Goal: Task Accomplishment & Management: Manage account settings

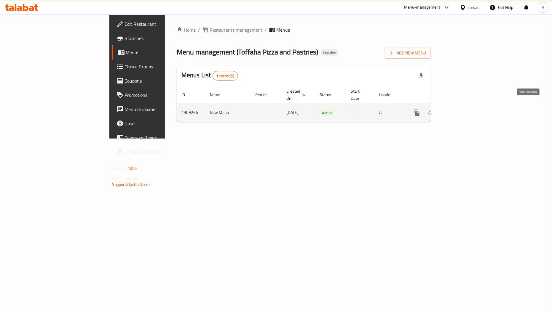
click at [463, 109] on icon "enhanced table" at bounding box center [459, 112] width 7 height 7
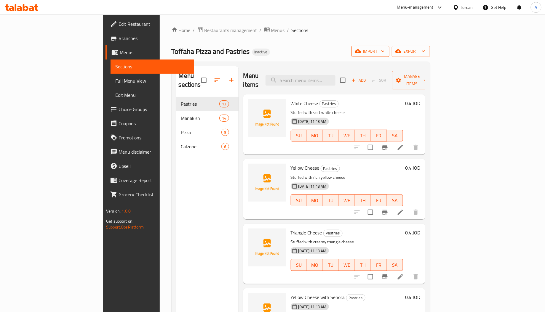
click at [385, 53] on span "import" at bounding box center [370, 51] width 28 height 7
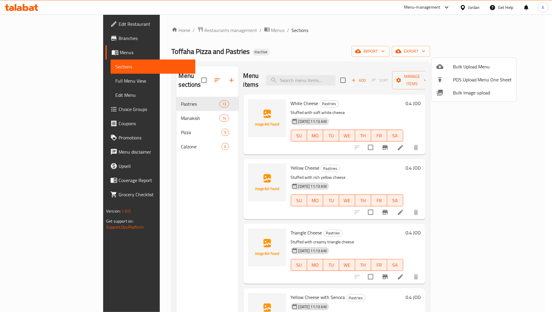
click at [452, 93] on div at bounding box center [444, 92] width 17 height 7
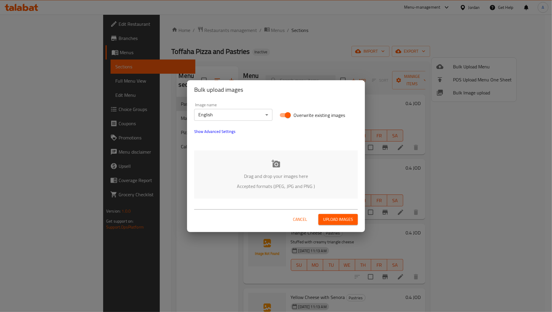
click at [259, 177] on p "Drag and drop your images here" at bounding box center [276, 176] width 146 height 7
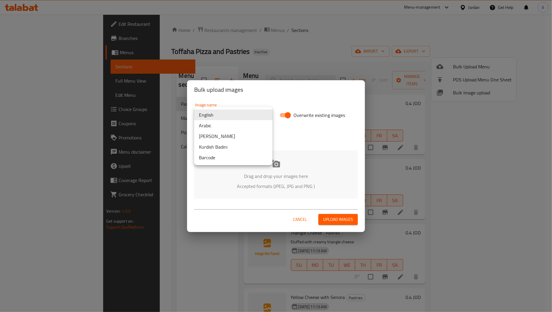
drag, startPoint x: 233, startPoint y: 115, endPoint x: 228, endPoint y: 126, distance: 12.2
click at [233, 115] on body "​ Menu-management Jordan Get Help A Edit Restaurant Branches Menus Sections Ful…" at bounding box center [276, 164] width 552 height 298
click at [223, 122] on li "Arabic" at bounding box center [233, 125] width 78 height 11
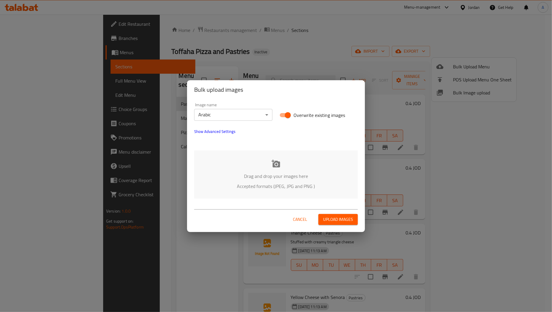
click at [259, 159] on div "Drag and drop your images here Accepted formats (JPEG, JPG and PNG )" at bounding box center [276, 175] width 164 height 48
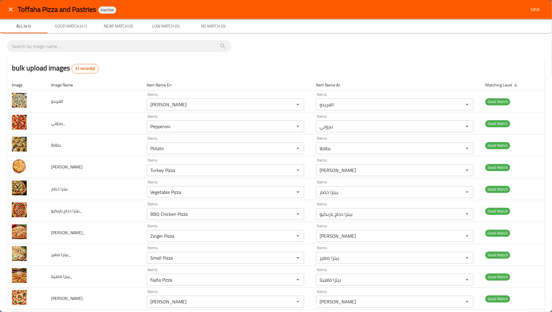
click at [532, 9] on span "Save" at bounding box center [535, 9] width 14 height 7
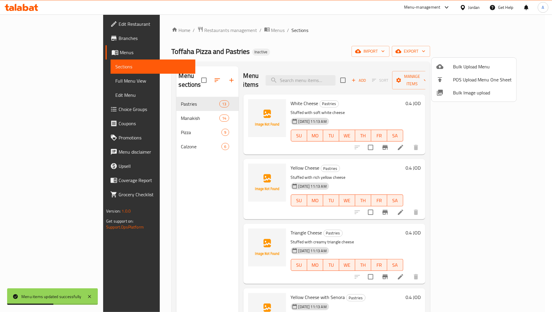
click at [188, 118] on div at bounding box center [276, 156] width 552 height 312
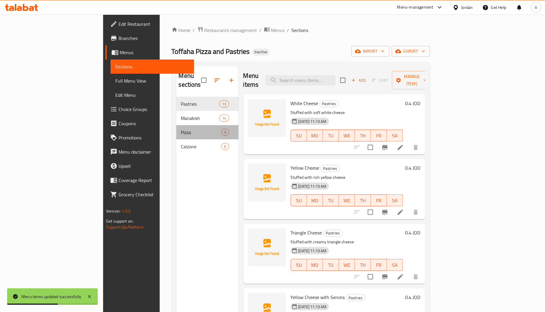
click at [186, 125] on div "Pizza 9" at bounding box center [207, 132] width 62 height 14
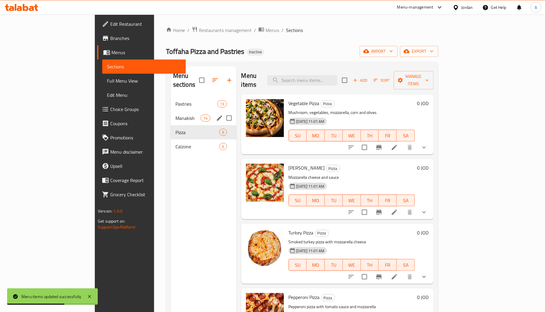
click at [178, 114] on div "Manakish 14" at bounding box center [204, 118] width 66 height 14
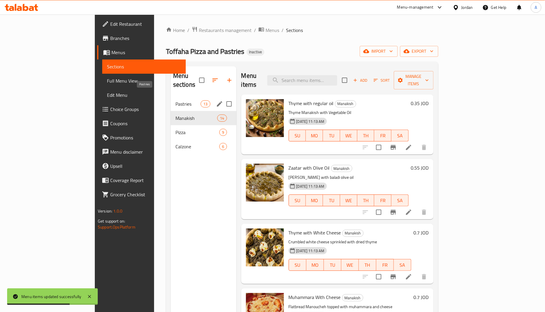
click at [175, 100] on span "Pastries" at bounding box center [187, 103] width 25 height 7
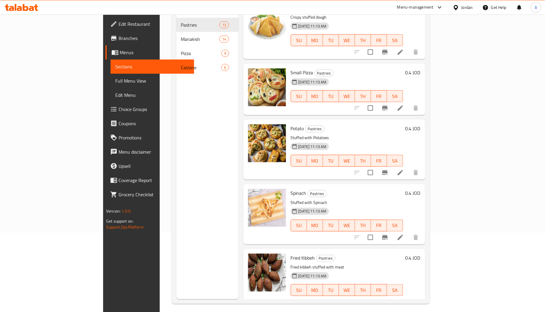
scroll to position [84, 0]
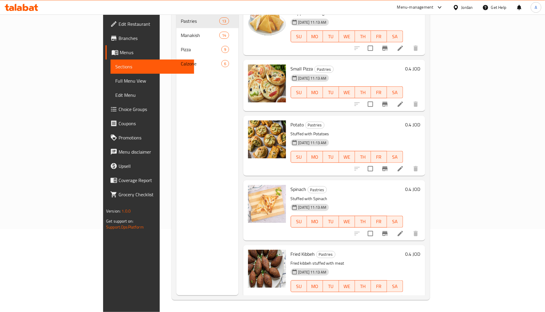
click at [181, 60] on span "Calzone" at bounding box center [201, 63] width 41 height 7
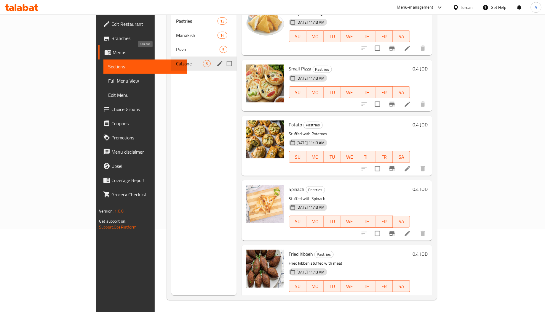
scroll to position [90, 0]
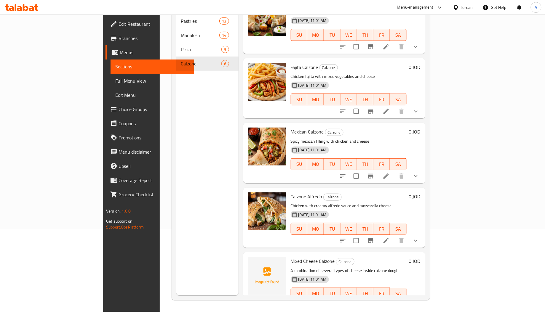
click at [291, 257] on span "Mixed Cheese Calzone" at bounding box center [313, 261] width 44 height 9
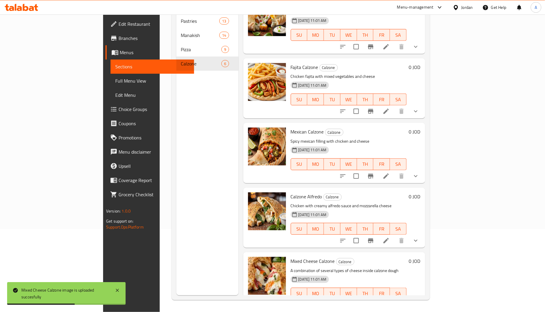
click at [288, 61] on div "Fajita Calzone Calzone Chicken fajita with mixed vegetables and cheese [DATE] 1…" at bounding box center [348, 88] width 121 height 55
click at [291, 63] on span "Fajita Calzone" at bounding box center [305, 67] width 28 height 9
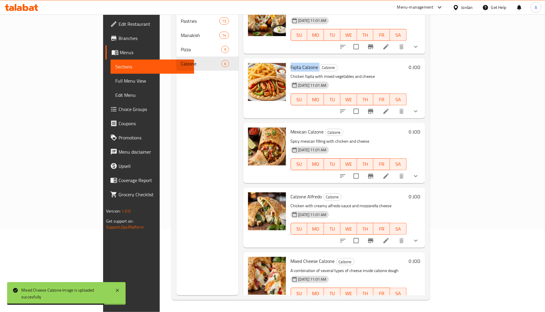
click at [291, 63] on span "Fajita Calzone" at bounding box center [305, 67] width 28 height 9
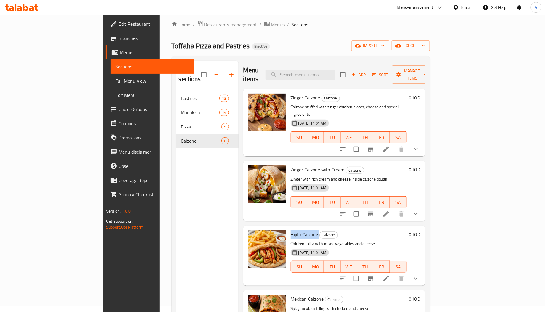
scroll to position [0, 0]
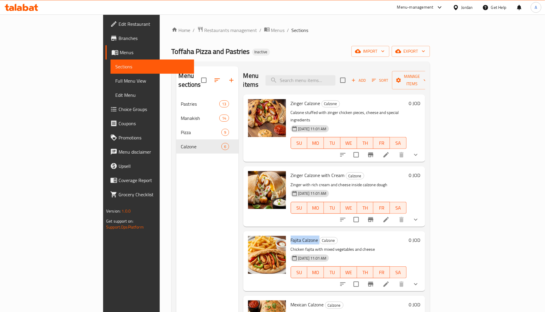
copy h6 "Fajita Calzone"
click at [291, 236] on span "Fajita Calzone" at bounding box center [305, 240] width 28 height 9
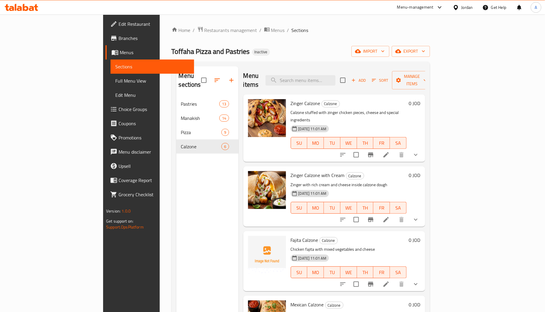
drag, startPoint x: 195, startPoint y: 231, endPoint x: 191, endPoint y: 222, distance: 9.1
click at [197, 231] on div "Menu sections Pastries 13 Manakish 14 Pizza 9 Calzone 6" at bounding box center [207, 222] width 62 height 312
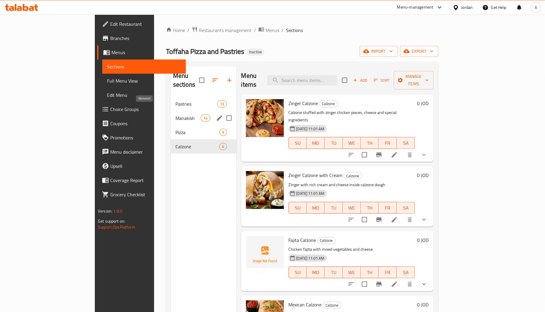
click at [175, 115] on span "Manakish" at bounding box center [187, 118] width 25 height 7
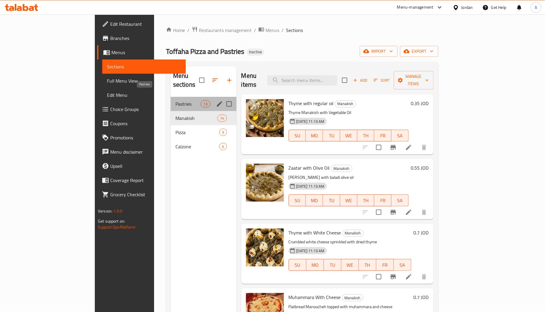
click at [175, 100] on span "Pastries" at bounding box center [187, 103] width 25 height 7
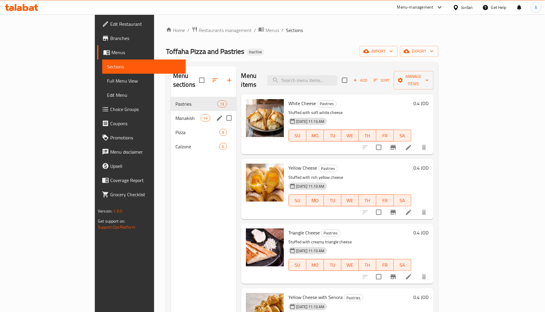
click at [175, 115] on span "Manakish" at bounding box center [187, 118] width 25 height 7
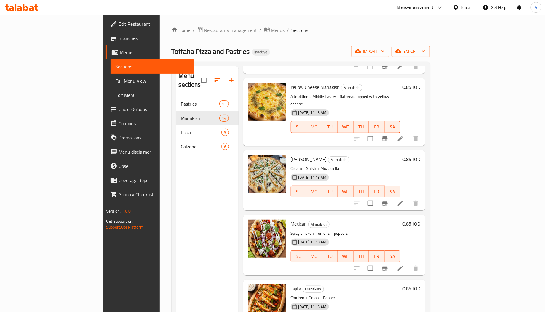
scroll to position [444, 0]
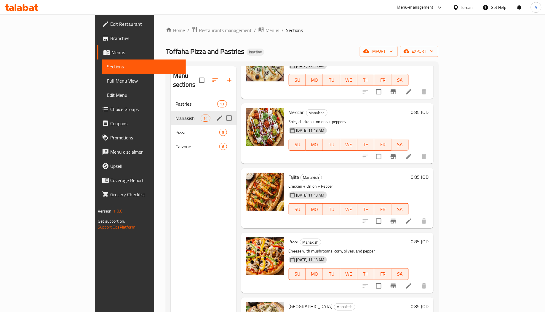
click at [175, 115] on span "Manakish" at bounding box center [187, 118] width 25 height 7
click at [175, 100] on span "Pastries" at bounding box center [187, 103] width 25 height 7
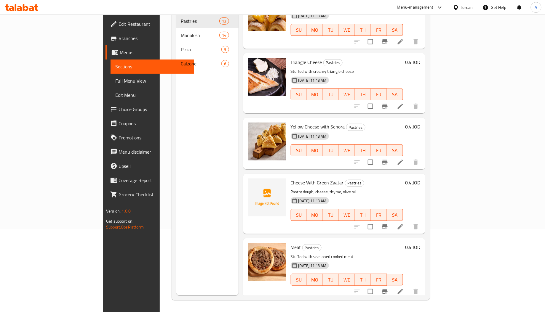
scroll to position [81, 0]
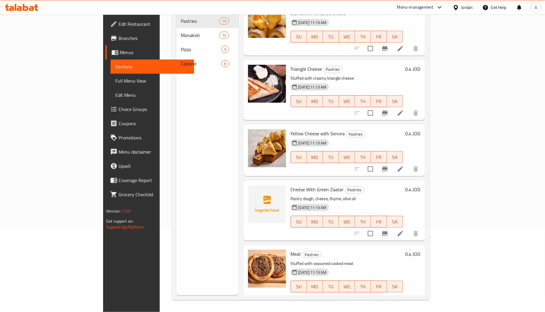
click at [115, 77] on span "Full Menu View" at bounding box center [152, 80] width 74 height 7
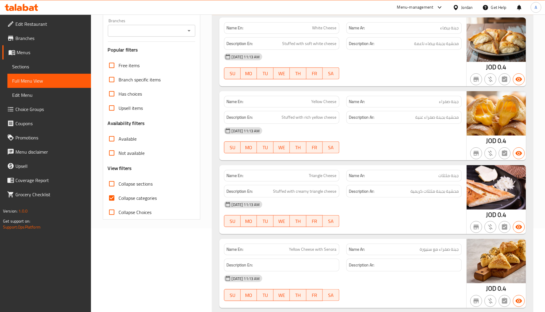
click at [378, 214] on div "[DATE] 11:13 AM SU MO TU WE TH FR SA" at bounding box center [343, 214] width 245 height 33
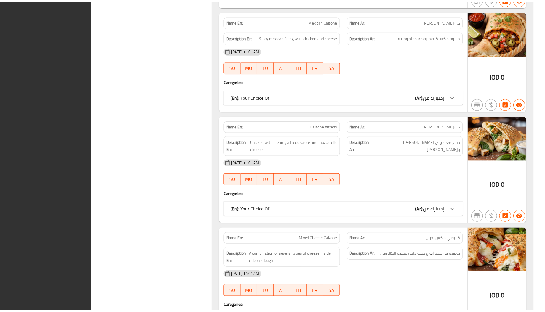
scroll to position [3585, 0]
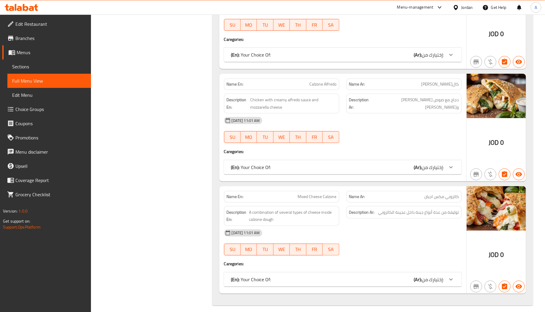
click at [43, 27] on span "Edit Restaurant" at bounding box center [50, 23] width 71 height 7
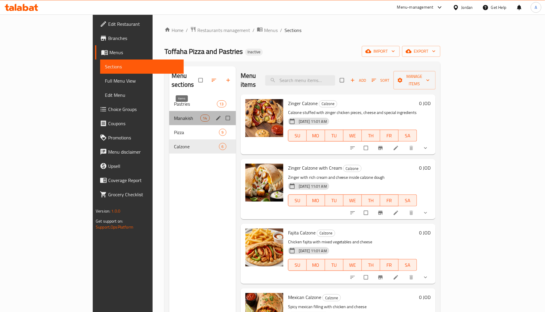
click at [201, 116] on span "14" at bounding box center [205, 119] width 9 height 6
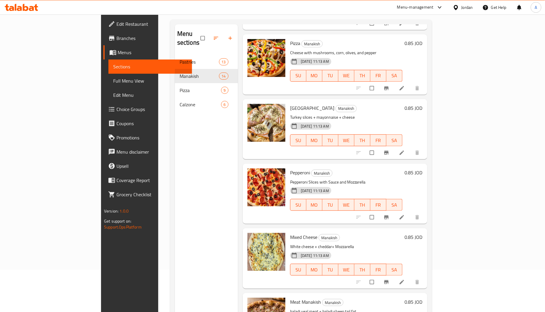
scroll to position [84, 0]
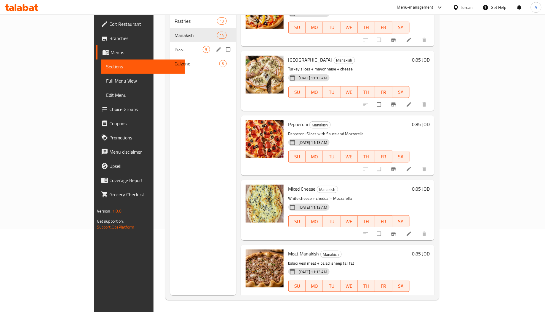
click at [170, 44] on div "Pizza 9" at bounding box center [203, 49] width 66 height 14
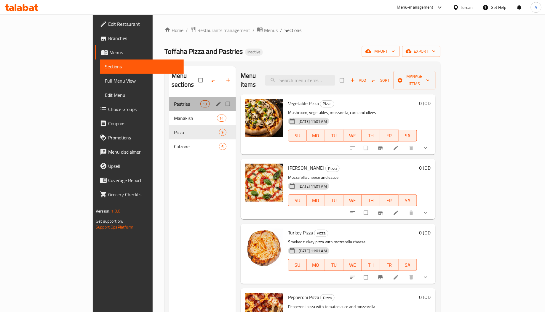
click at [169, 97] on div "Pastries 13" at bounding box center [202, 104] width 67 height 14
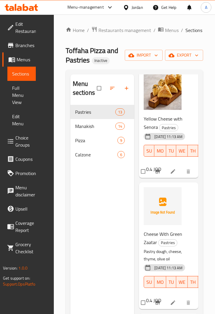
scroll to position [476, 0]
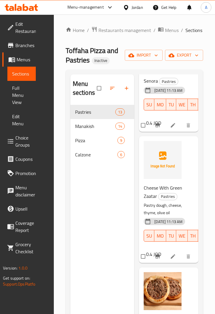
click at [76, 238] on div "Menu sections Pastries 13 Manakish 14 Pizza 9 Calzone 6" at bounding box center [103, 231] width 64 height 314
